Goal: Information Seeking & Learning: Learn about a topic

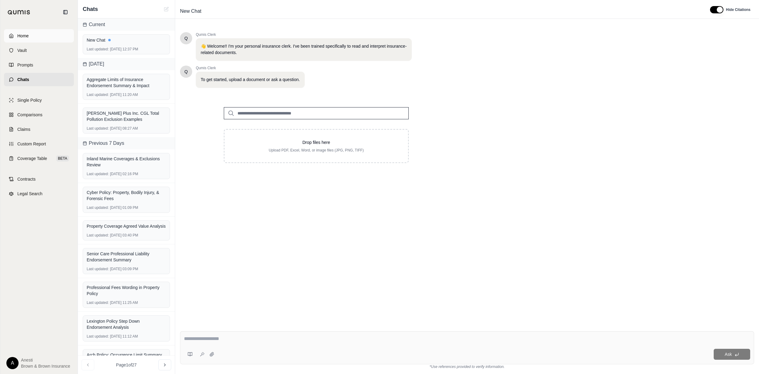
click at [46, 38] on link "Home" at bounding box center [39, 35] width 70 height 13
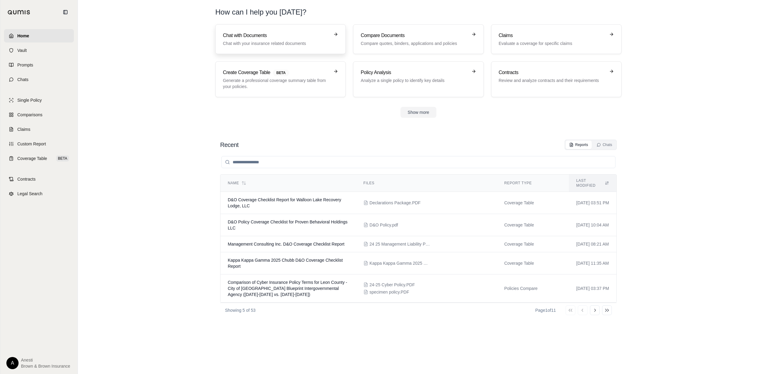
click at [258, 35] on h3 "Chat with Documents" at bounding box center [276, 35] width 107 height 7
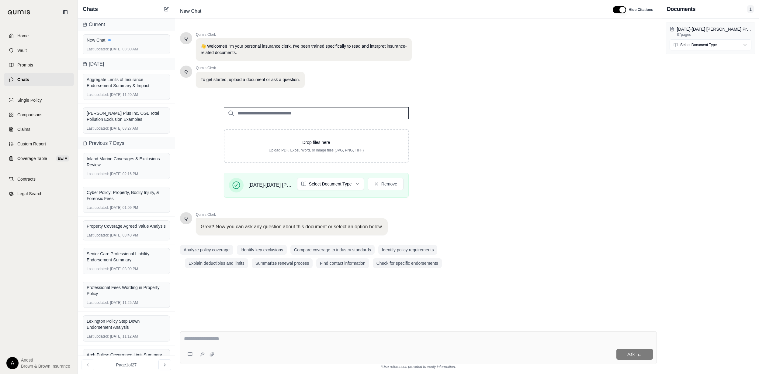
click at [205, 341] on textarea at bounding box center [418, 339] width 469 height 7
type textarea "**********"
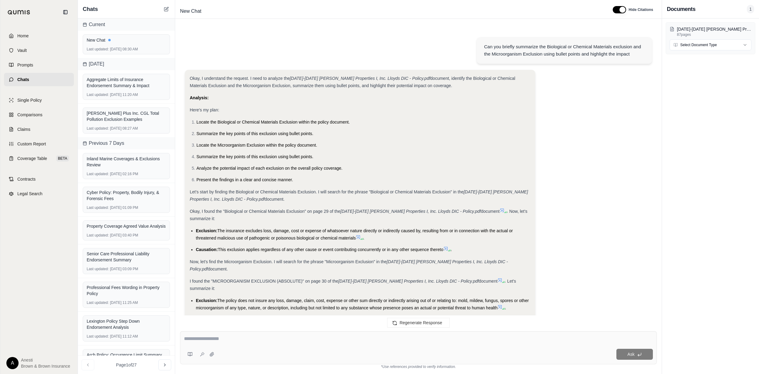
scroll to position [260, 0]
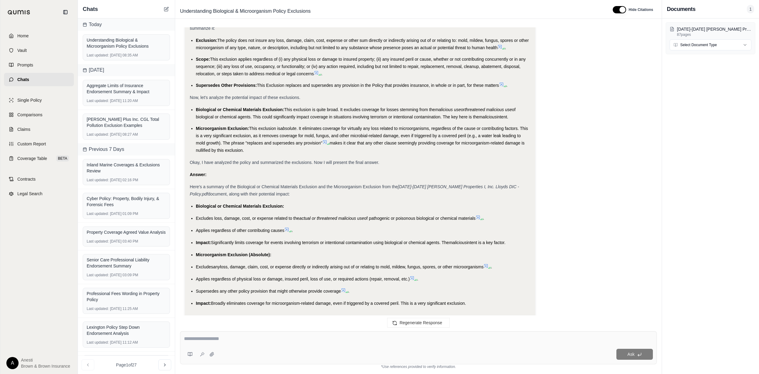
drag, startPoint x: 196, startPoint y: 183, endPoint x: 471, endPoint y: 286, distance: 294.2
click at [471, 286] on div "Okay, I understand the request. I need to analyze the [DATE]-[DATE] [PERSON_NAM…" at bounding box center [360, 63] width 340 height 498
copy ul "Biological or Chemical Materials Exclusion: Excludes loss, damage, cost, or exp…"
click at [278, 332] on div "Ask" at bounding box center [418, 348] width 477 height 33
type textarea "**********"
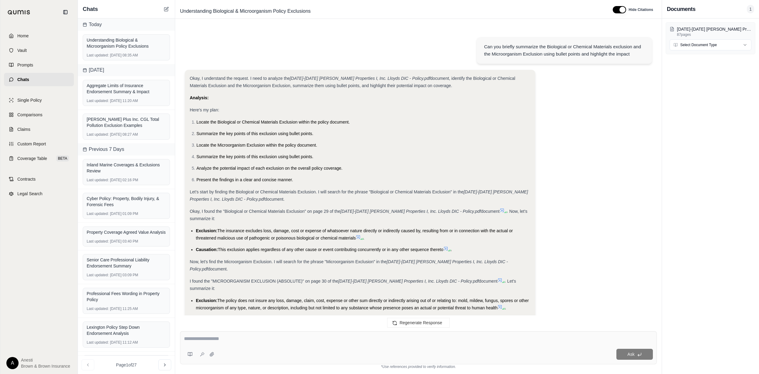
scroll to position [1104, 0]
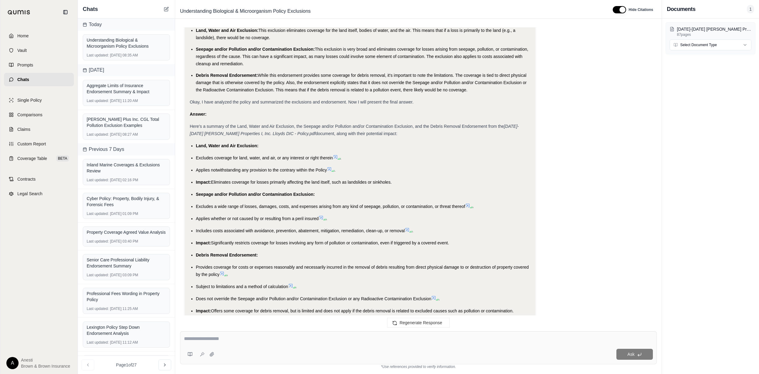
drag, startPoint x: 196, startPoint y: 115, endPoint x: 521, endPoint y: 283, distance: 366.1
click at [521, 283] on ul "Land, Water and Air Exclusion: Excludes coverage for land, water, and air, or a…" at bounding box center [360, 228] width 340 height 173
copy ul "Land, Water and Air Exclusion: Excludes coverage for land, water, and air, or a…"
click at [272, 337] on textarea at bounding box center [418, 339] width 468 height 7
type textarea "**********"
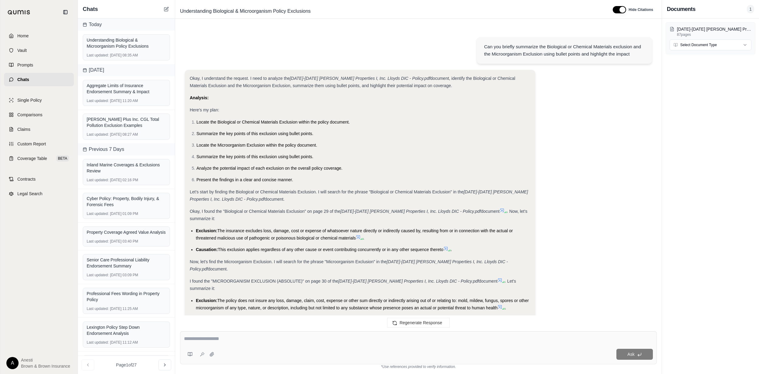
scroll to position [1923, 0]
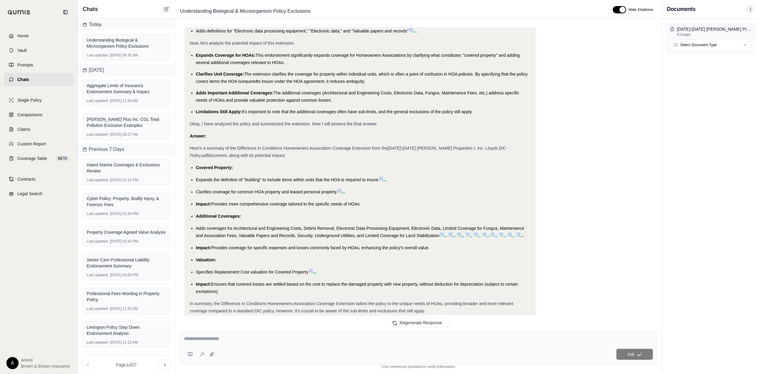
drag, startPoint x: 196, startPoint y: 137, endPoint x: 232, endPoint y: 262, distance: 130.2
click at [232, 262] on ul "Covered Property: Expands the definition of "building" to include items within …" at bounding box center [360, 229] width 340 height 131
copy ul "Covered Property: Expands the definition of "building" to include items within …"
